Goal: Find specific page/section

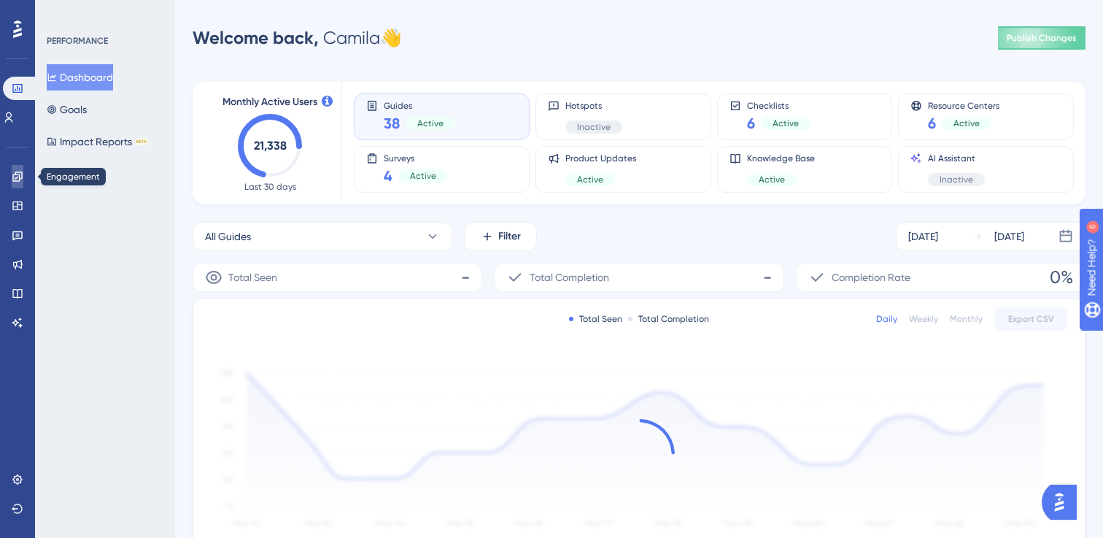
click at [18, 180] on icon at bounding box center [16, 175] width 9 height 9
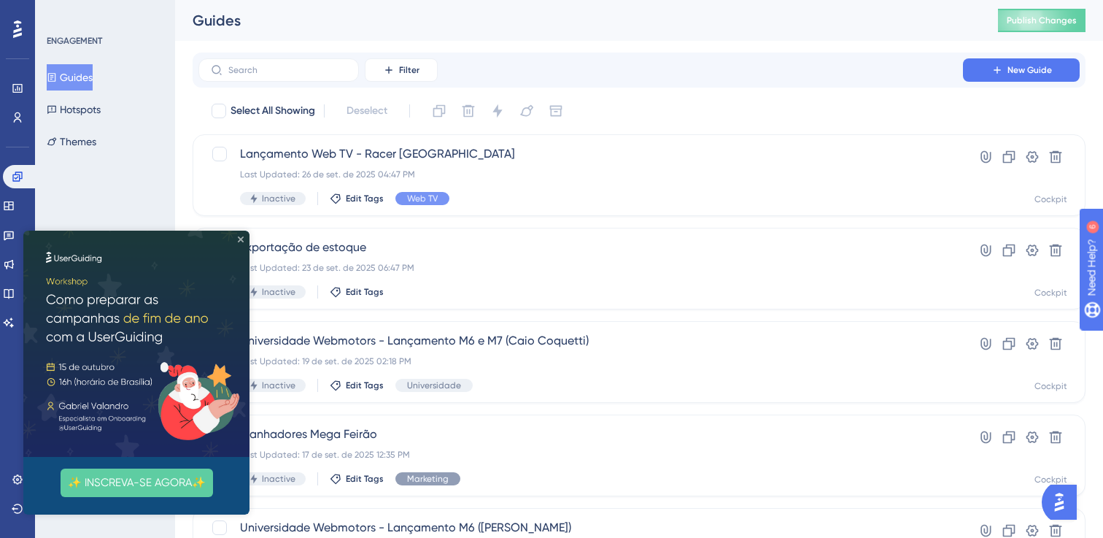
click at [240, 238] on icon "Close Preview" at bounding box center [241, 239] width 6 height 6
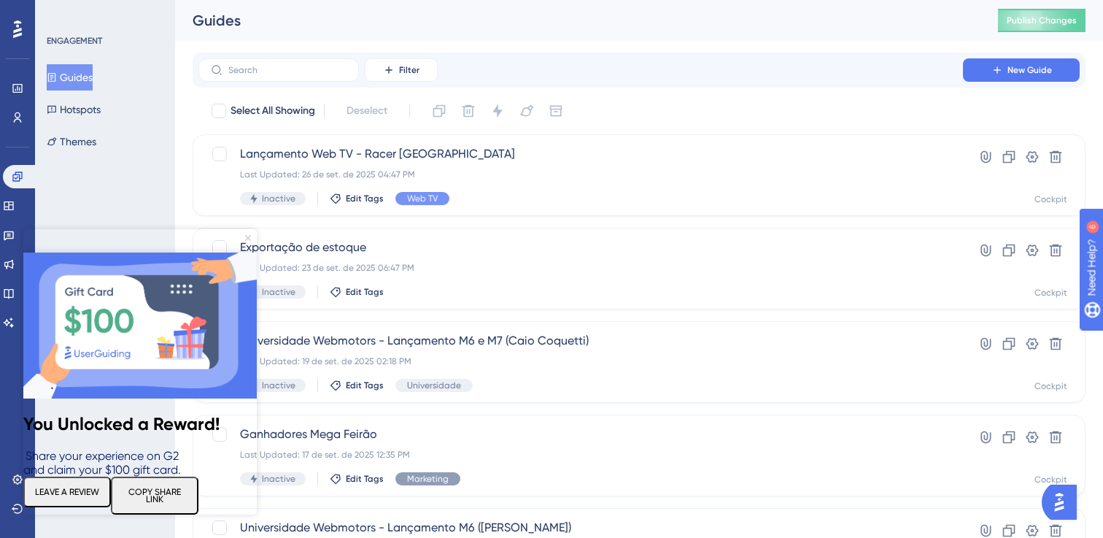
drag, startPoint x: 250, startPoint y: 238, endPoint x: 277, endPoint y: 449, distance: 212.6
click at [250, 238] on icon "Close Preview" at bounding box center [248, 238] width 6 height 6
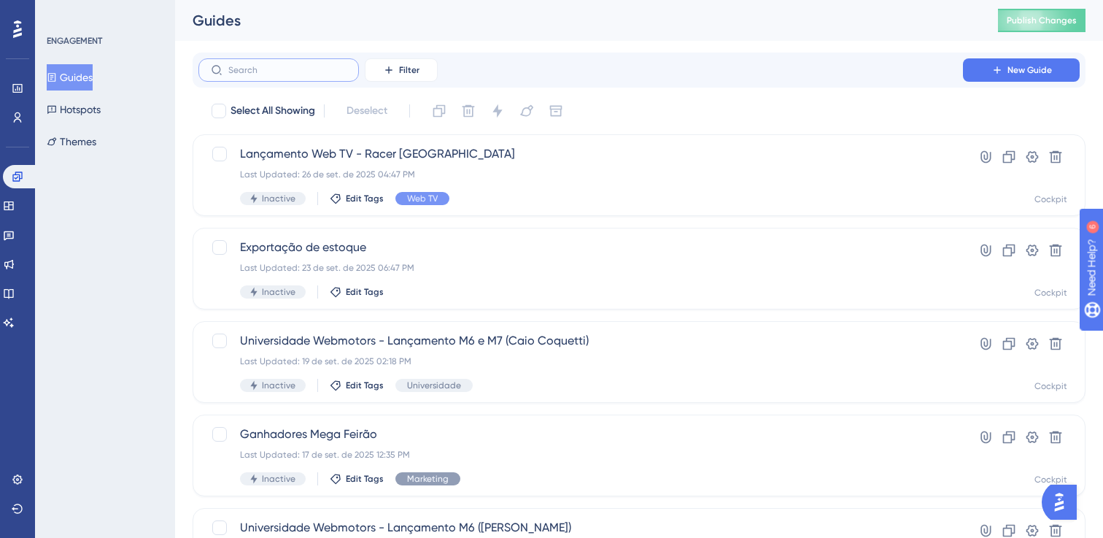
click at [270, 70] on input "text" at bounding box center [287, 70] width 118 height 10
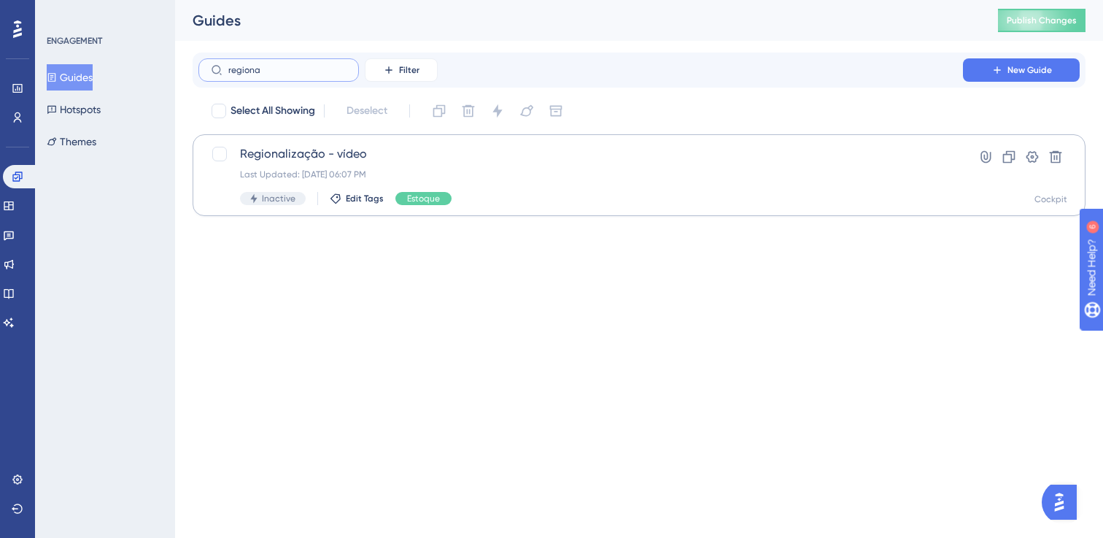
type input "regiona"
click at [293, 153] on span "Regionalização - vídeo" at bounding box center [580, 154] width 681 height 18
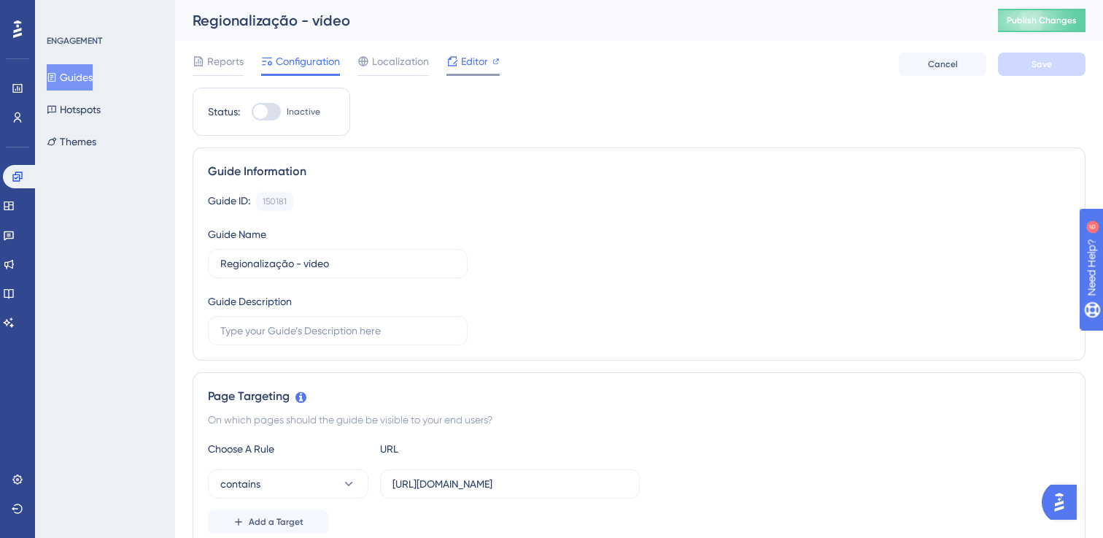
click at [487, 62] on span "Editor" at bounding box center [474, 62] width 27 height 18
click at [32, 179] on link at bounding box center [20, 176] width 35 height 23
